Goal: Book appointment/travel/reservation

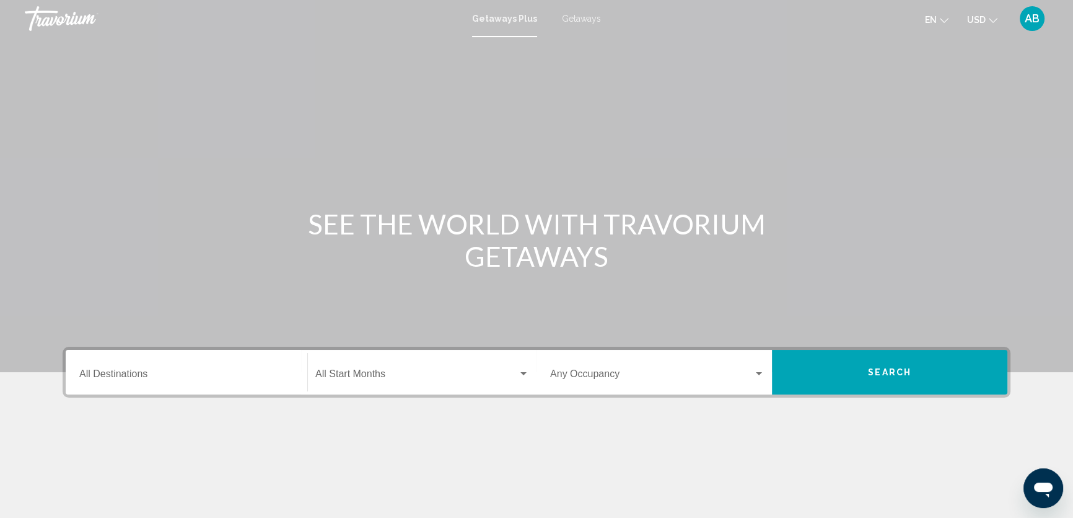
scroll to position [56, 0]
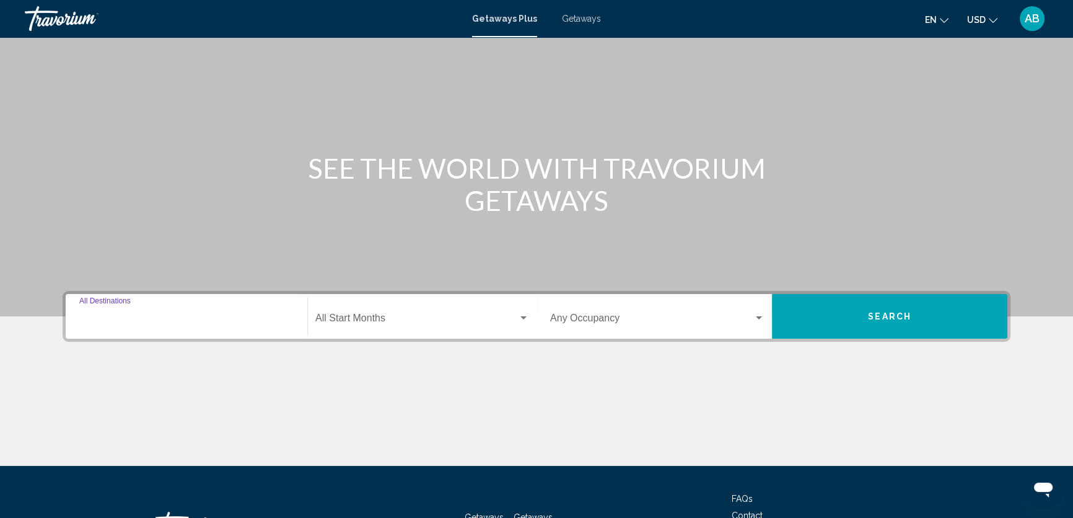
click at [157, 319] on input "Destination All Destinations" at bounding box center [186, 320] width 214 height 11
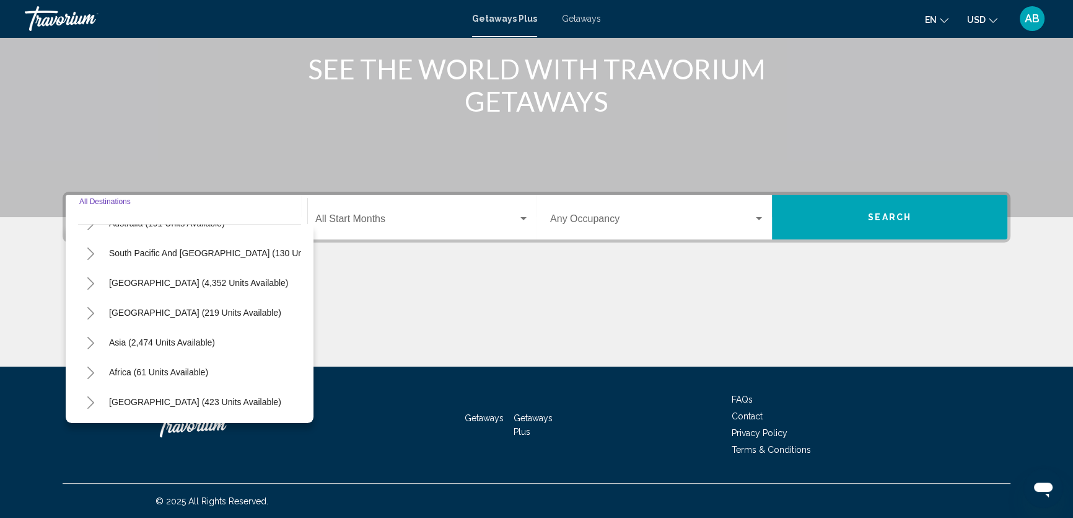
scroll to position [209, 0]
click at [117, 337] on span "Asia (2,474 units available)" at bounding box center [162, 342] width 106 height 10
type input "**********"
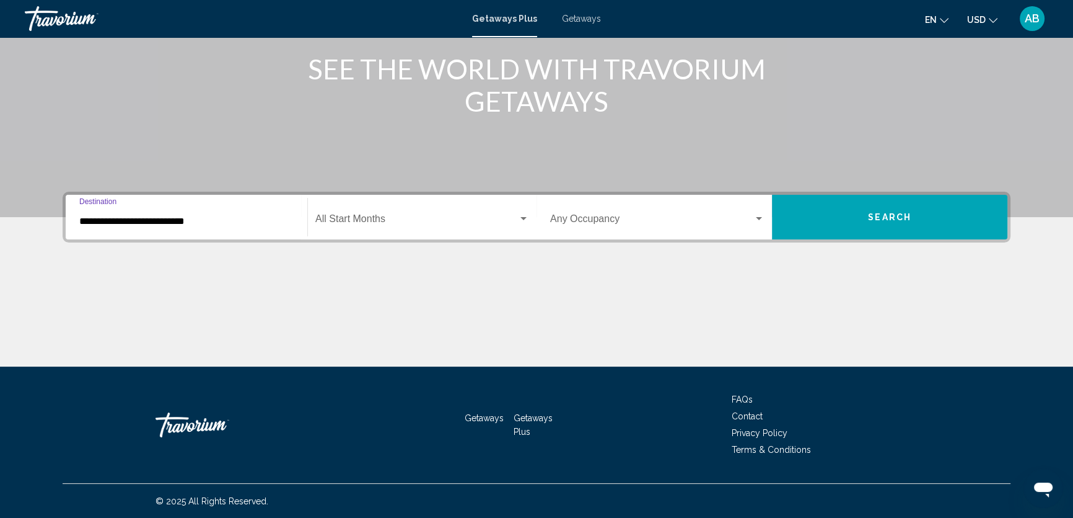
click at [164, 221] on input "**********" at bounding box center [186, 221] width 214 height 11
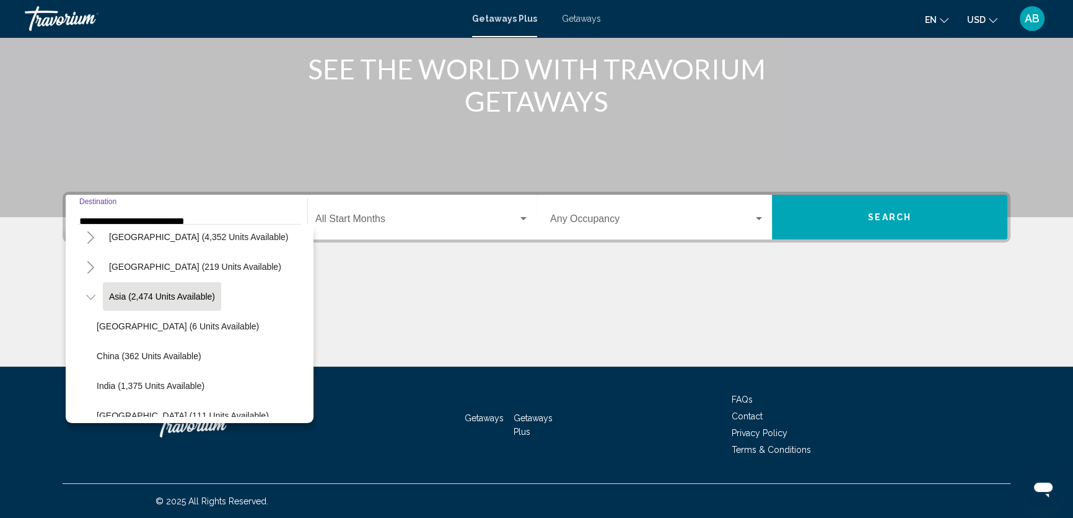
scroll to position [226, 0]
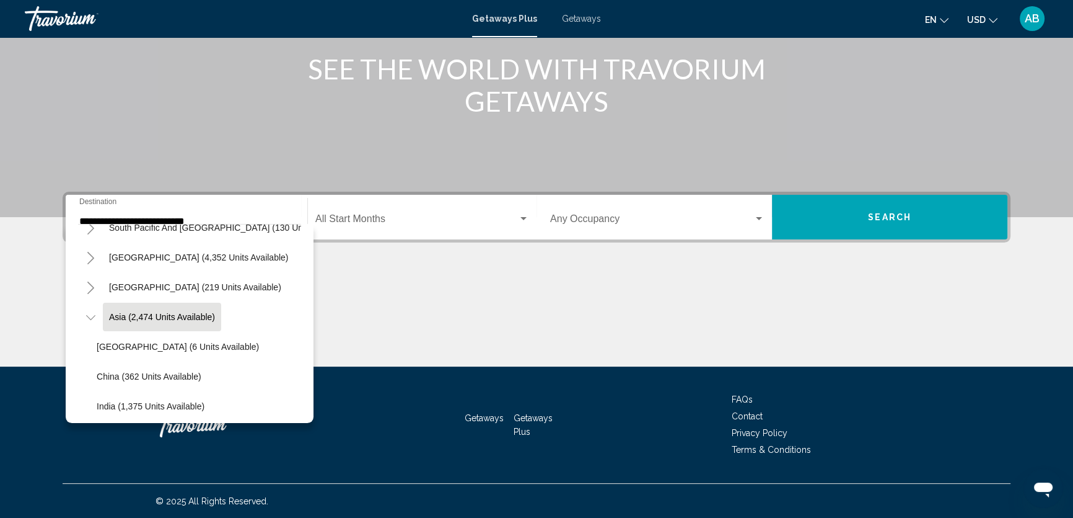
click at [404, 252] on div "**********" at bounding box center [537, 279] width 998 height 175
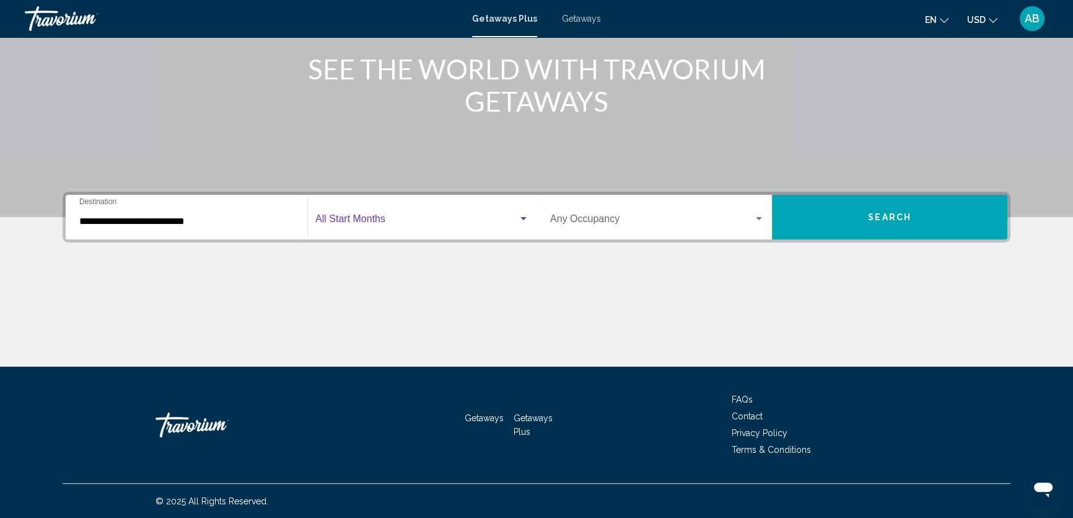
click at [434, 217] on span "Search widget" at bounding box center [416, 221] width 203 height 11
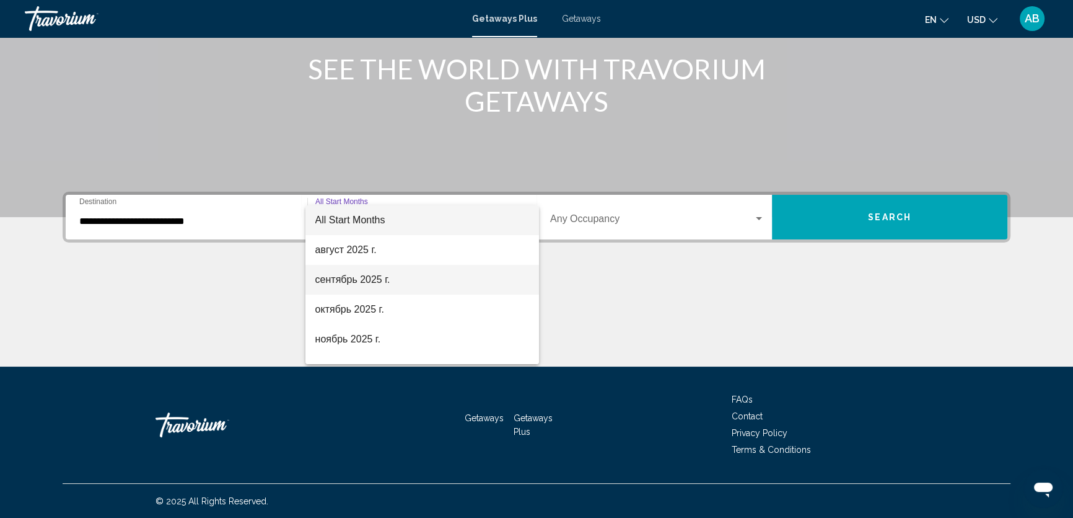
scroll to position [56, 0]
click at [384, 284] on span "ноябрь 2025 г." at bounding box center [422, 283] width 214 height 30
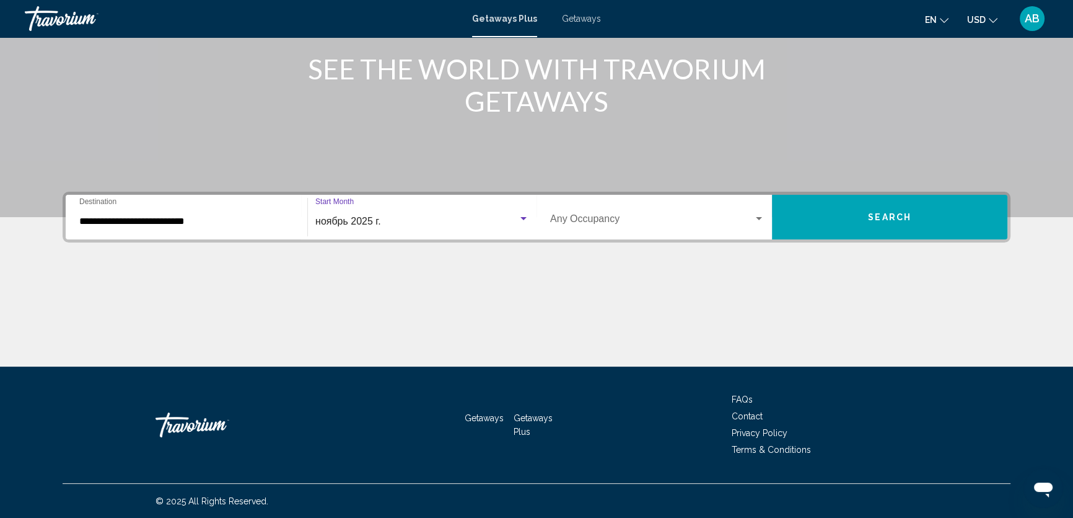
click at [640, 213] on div "Occupancy Any Occupancy" at bounding box center [657, 217] width 214 height 39
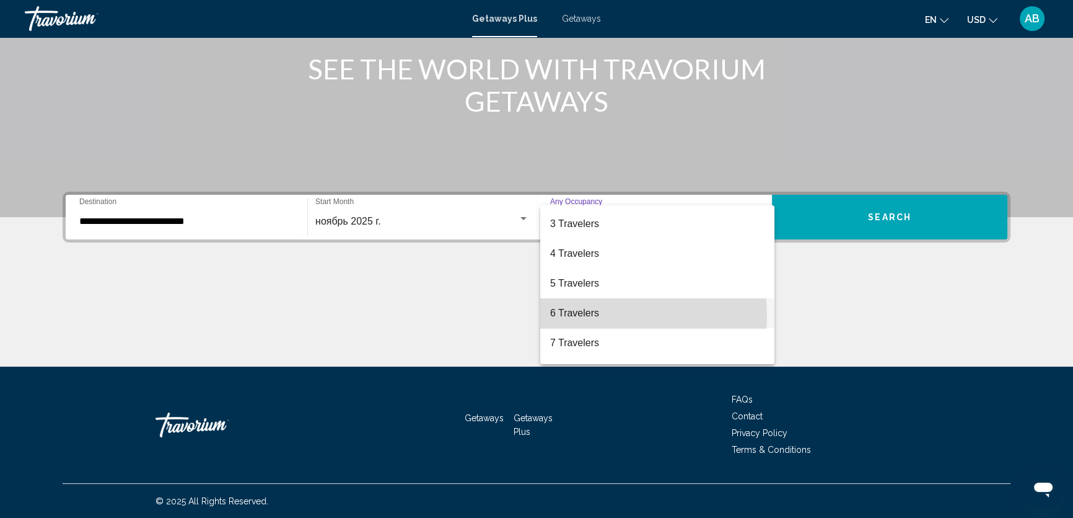
click at [604, 314] on span "6 Travelers" at bounding box center [657, 313] width 214 height 30
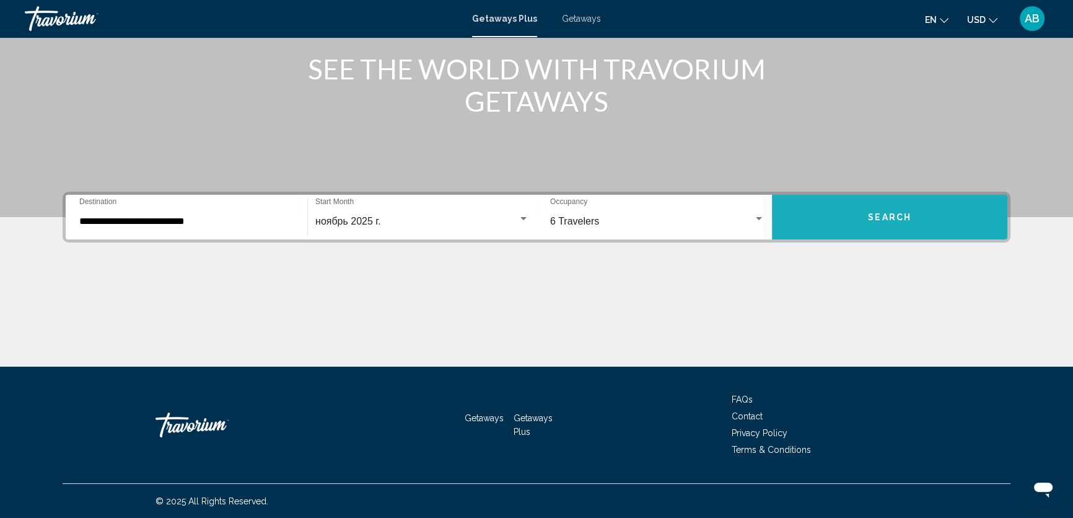
click at [893, 223] on button "Search" at bounding box center [890, 217] width 236 height 45
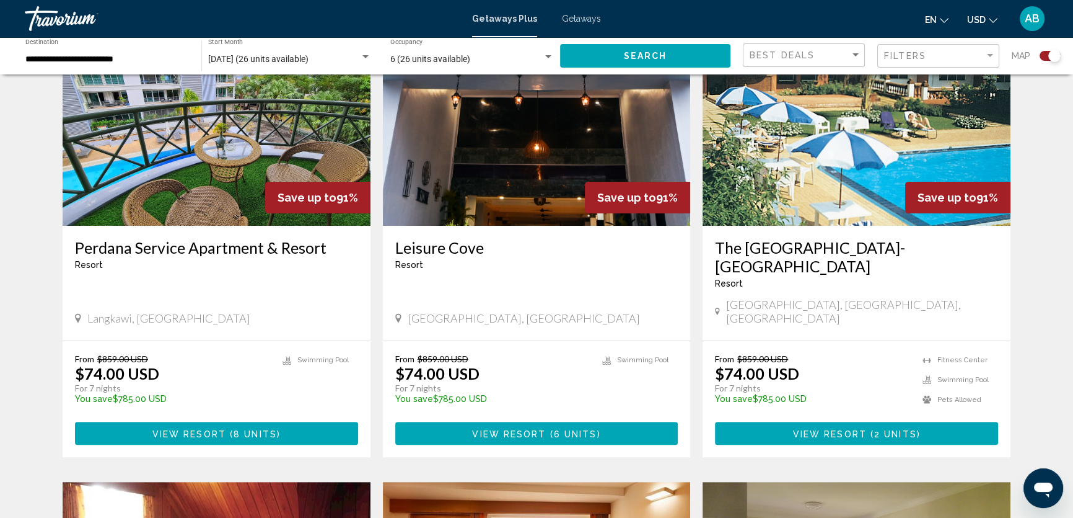
scroll to position [478, 0]
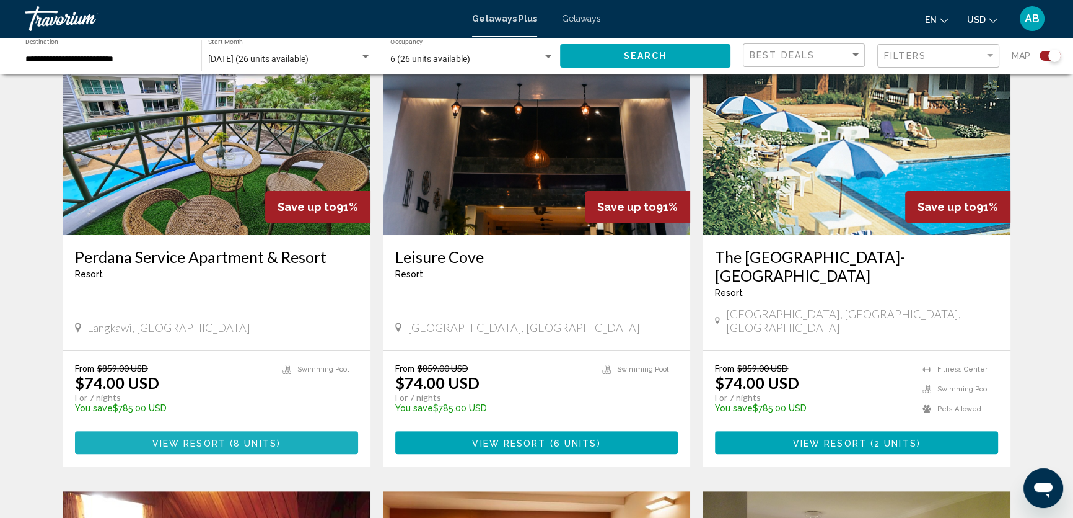
click at [250, 438] on span "8 units" at bounding box center [255, 443] width 43 height 10
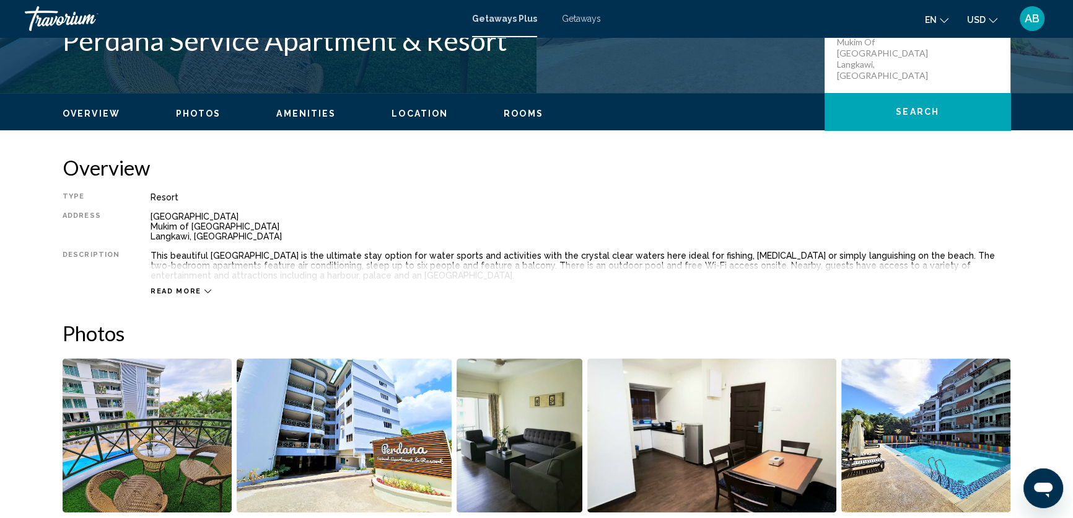
scroll to position [563, 0]
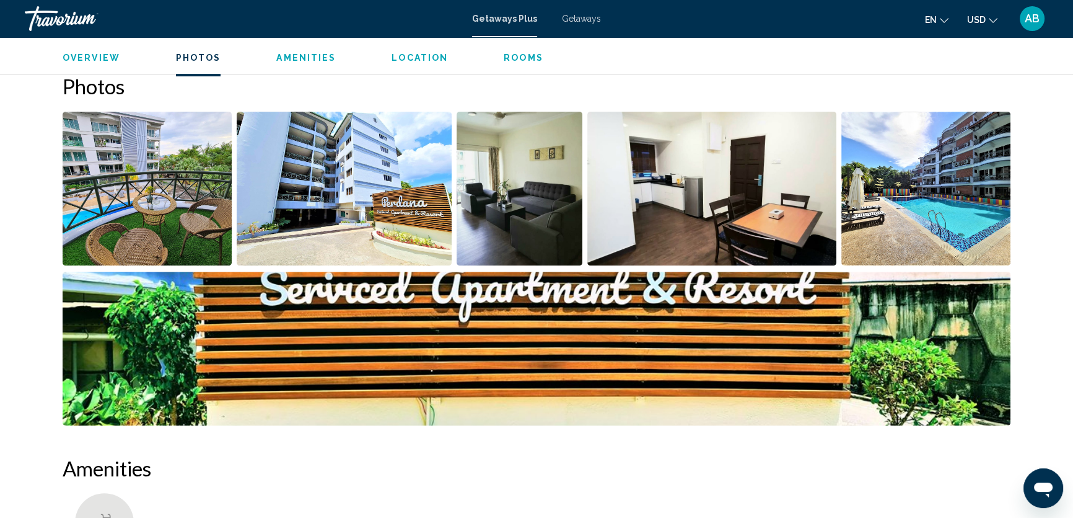
click at [164, 188] on img "Open full-screen image slider" at bounding box center [147, 189] width 169 height 154
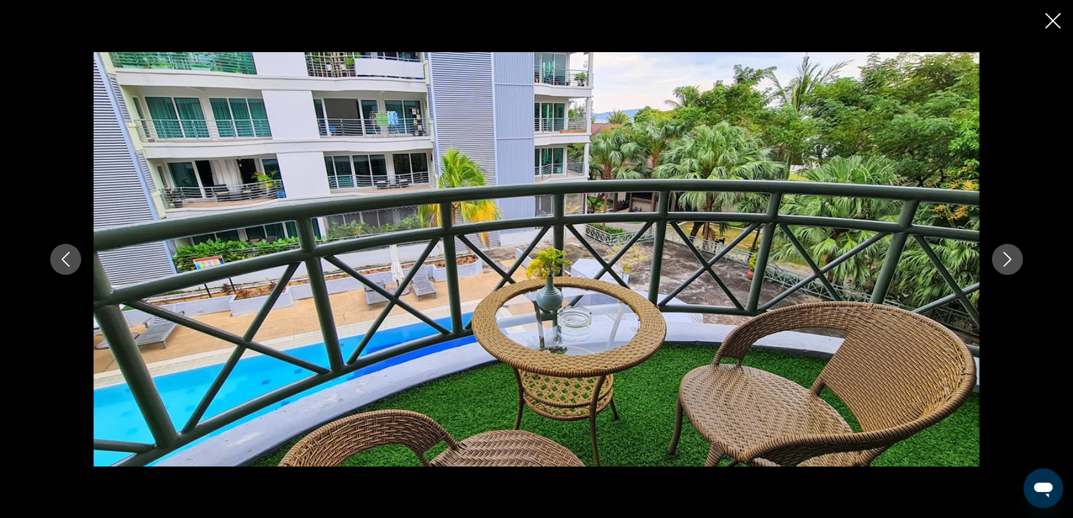
click at [1009, 260] on icon "Next image" at bounding box center [1008, 259] width 8 height 15
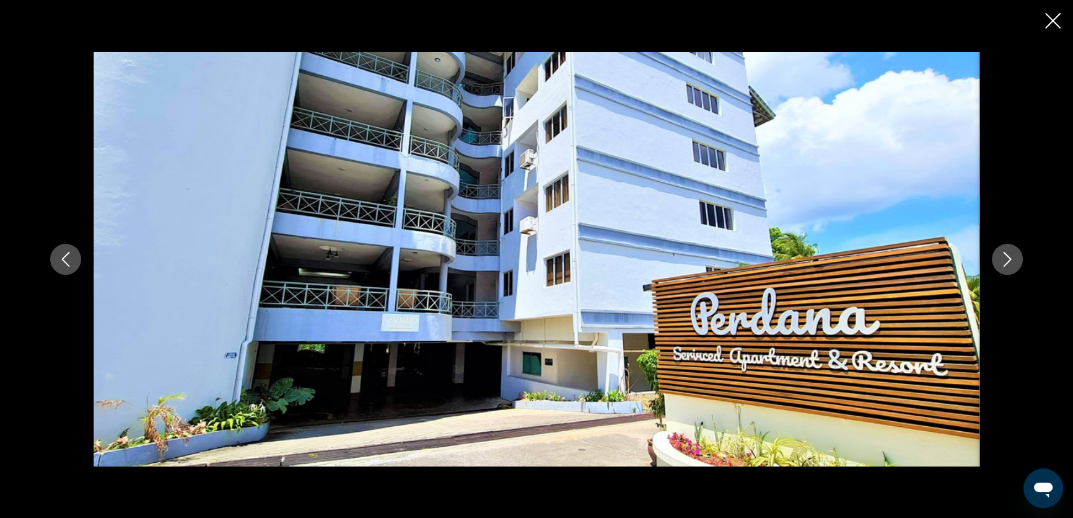
click at [1009, 260] on icon "Next image" at bounding box center [1008, 259] width 8 height 15
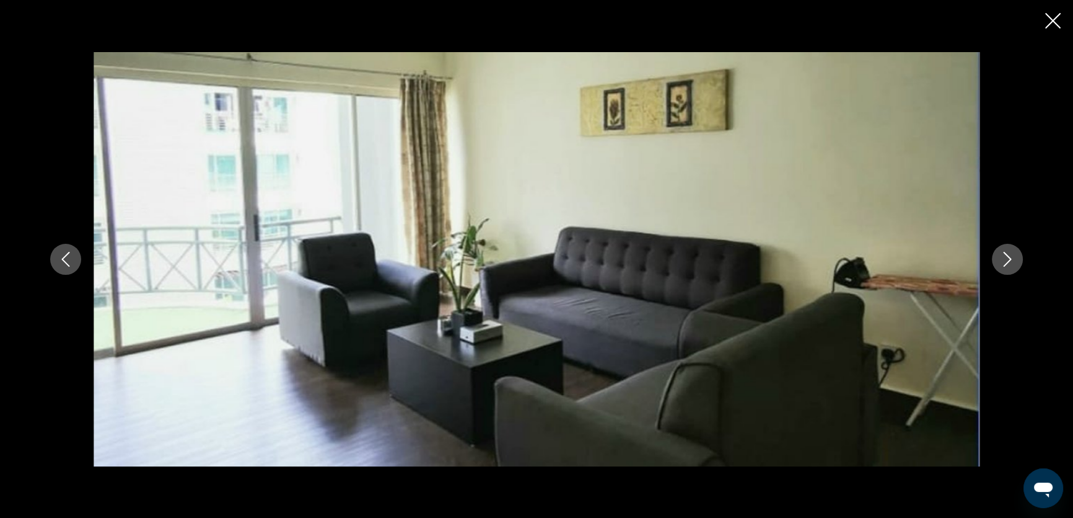
click at [1009, 260] on icon "Next image" at bounding box center [1008, 259] width 8 height 15
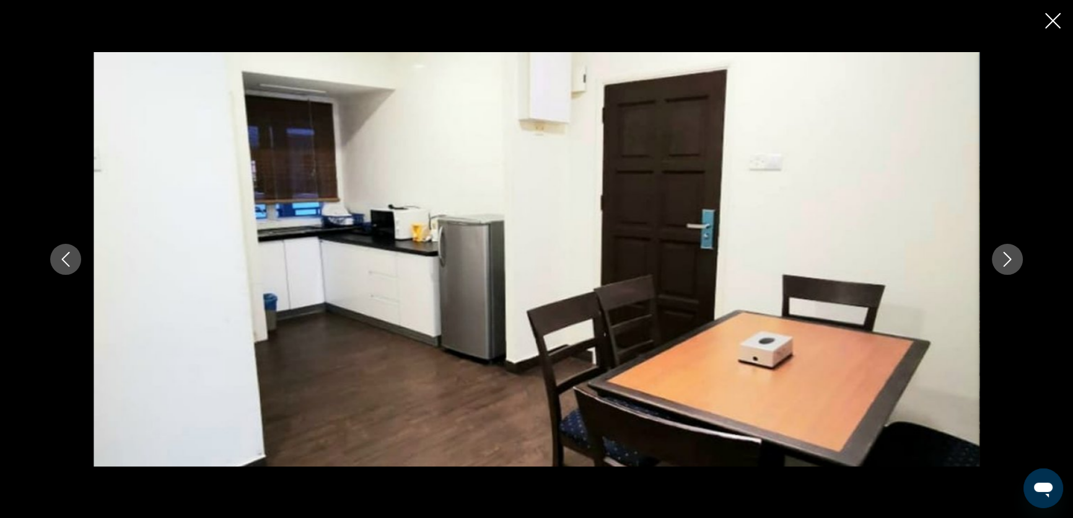
click at [1011, 255] on icon "Next image" at bounding box center [1007, 259] width 15 height 15
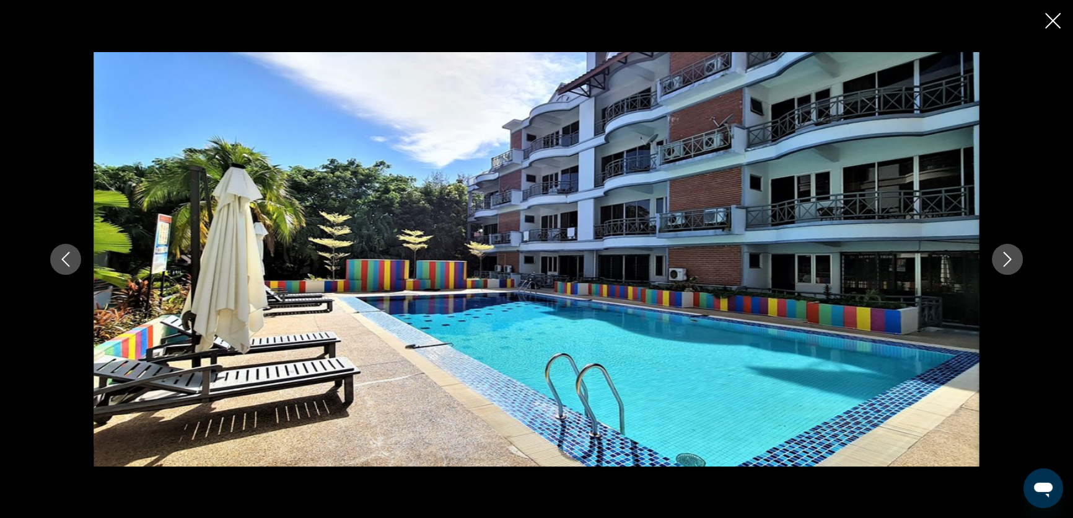
click at [997, 257] on button "Next image" at bounding box center [1007, 259] width 31 height 31
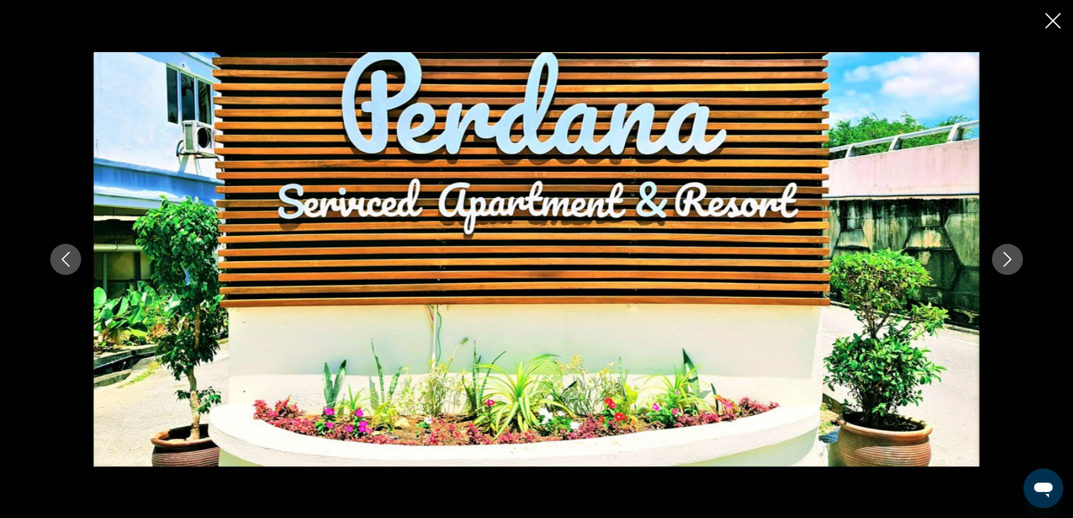
click at [997, 257] on button "Next image" at bounding box center [1007, 259] width 31 height 31
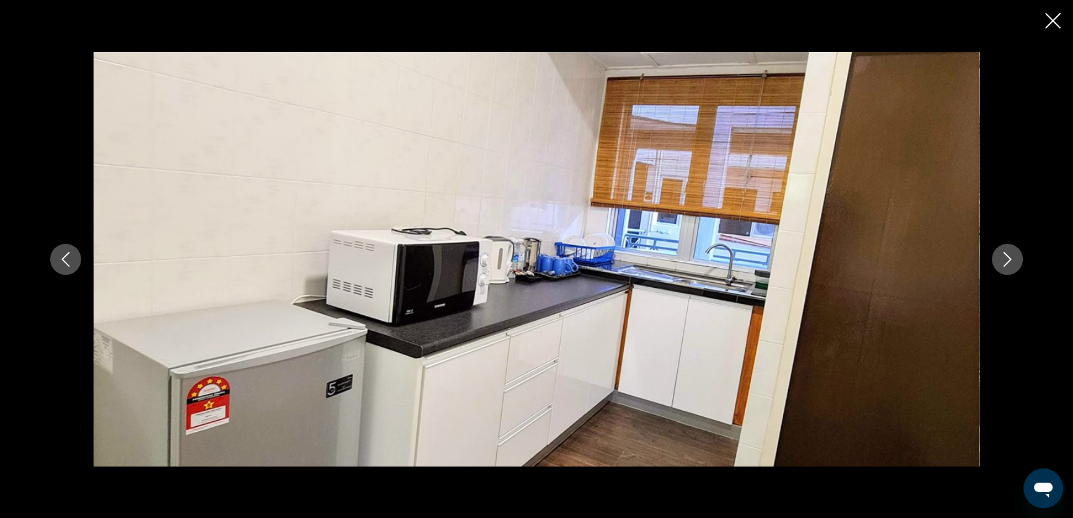
click at [997, 257] on button "Next image" at bounding box center [1007, 259] width 31 height 31
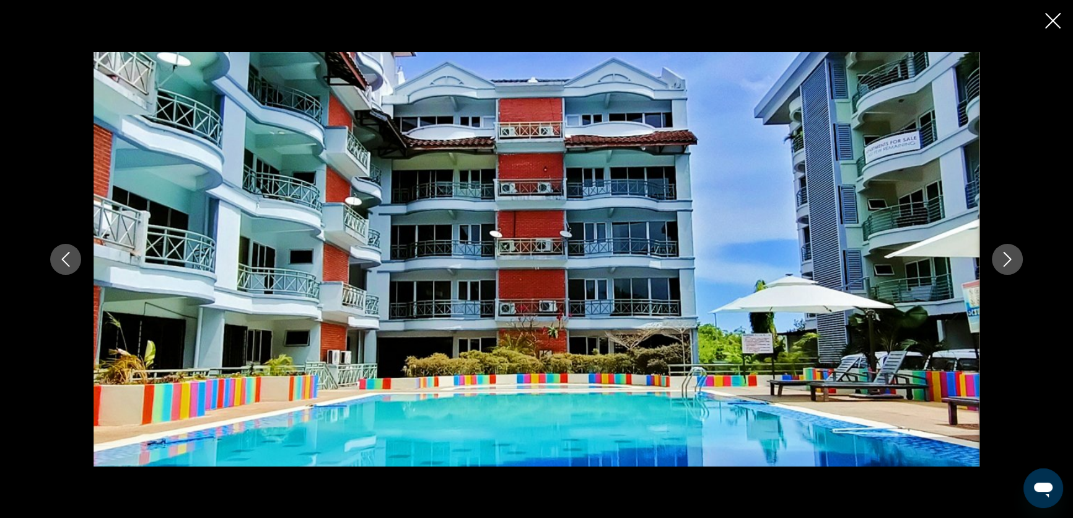
click at [997, 257] on button "Next image" at bounding box center [1007, 259] width 31 height 31
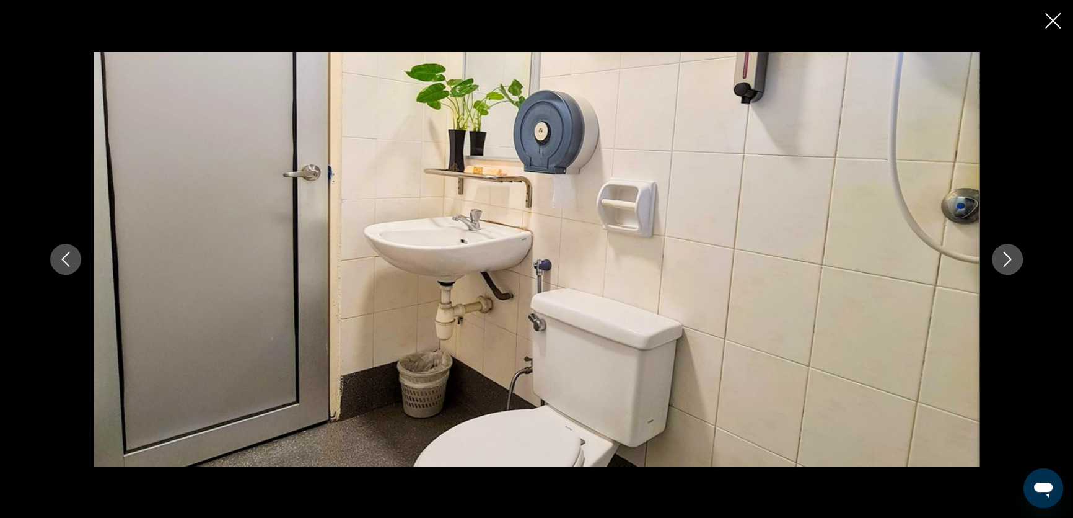
click at [997, 257] on button "Next image" at bounding box center [1007, 259] width 31 height 31
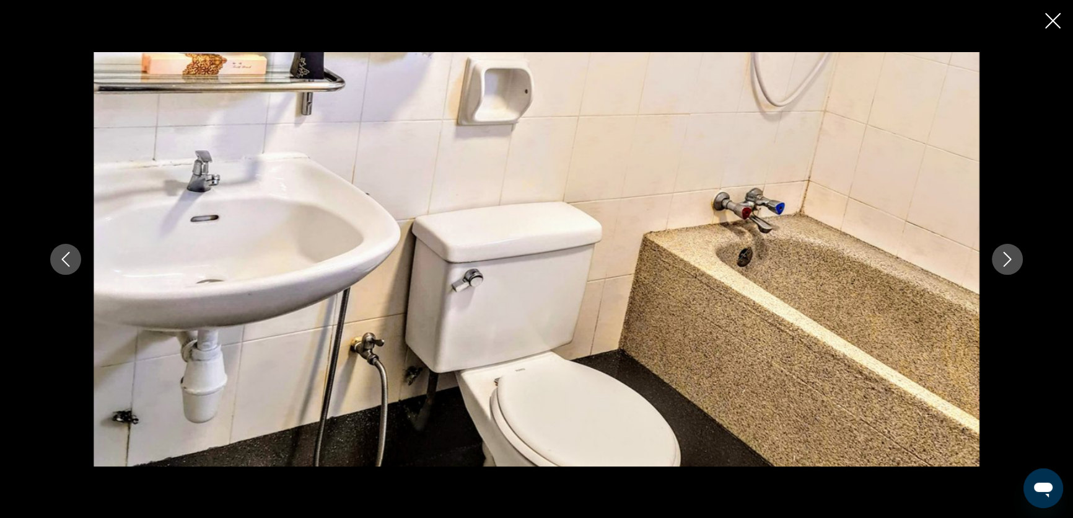
click at [997, 257] on button "Next image" at bounding box center [1007, 259] width 31 height 31
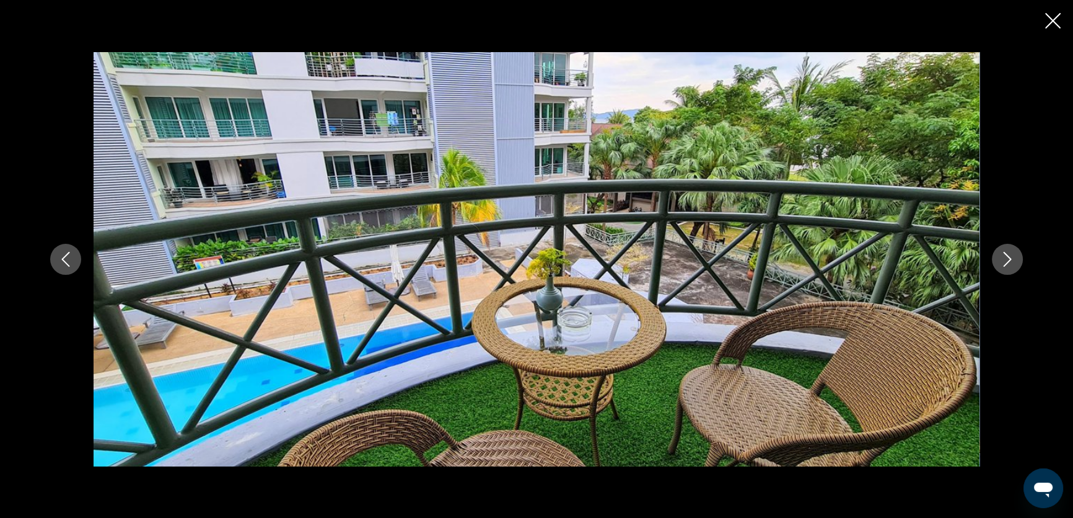
click at [1052, 15] on icon "Close slideshow" at bounding box center [1053, 20] width 15 height 15
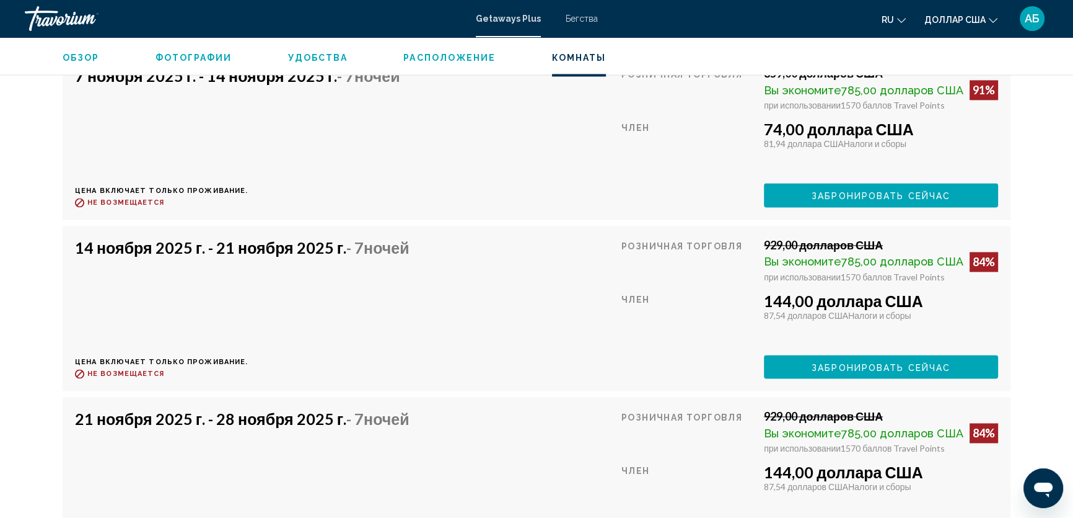
scroll to position [2366, 0]
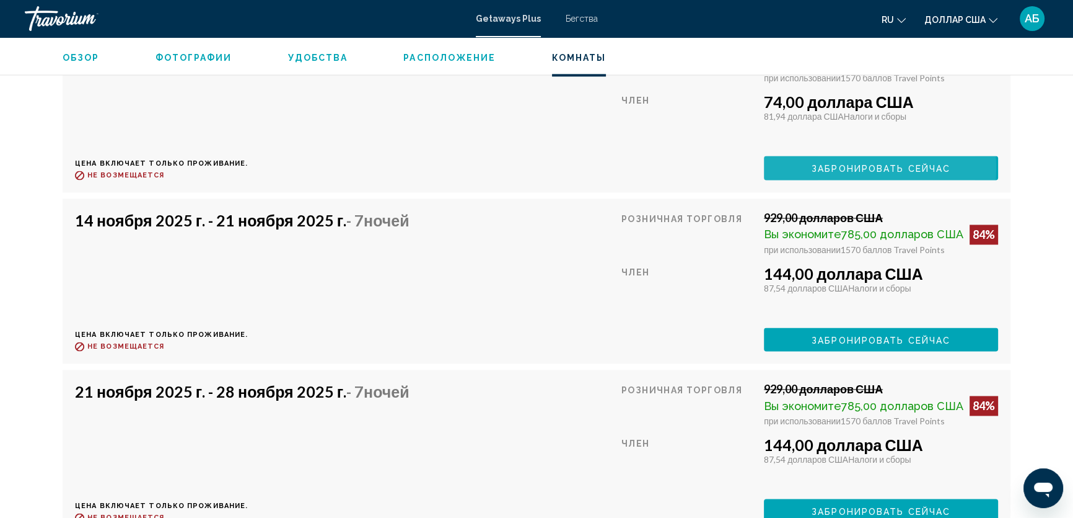
click at [830, 167] on font "Забронировать сейчас" at bounding box center [881, 169] width 139 height 10
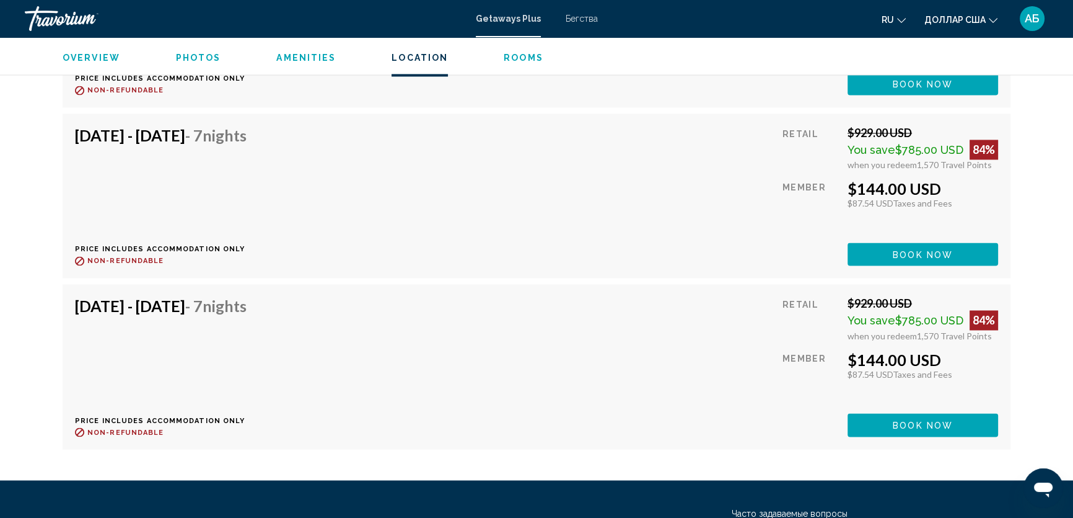
scroll to position [2648, 0]
